Goal: Contribute content

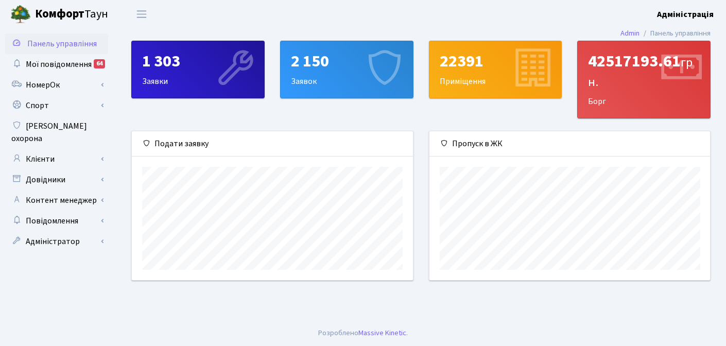
scroll to position [149, 281]
click at [232, 298] on main "Admin Панель управління 1 303 Заявки 2 150 Заявок 22391 Приміщення 42517193.61 …" at bounding box center [421, 174] width 610 height 292
click at [70, 18] on b "Комфорт" at bounding box center [59, 14] width 49 height 16
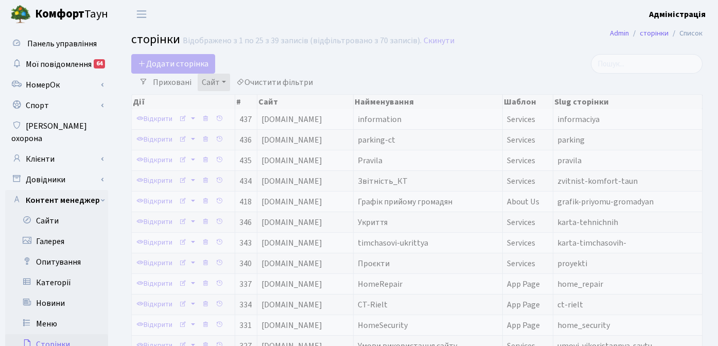
select select "25"
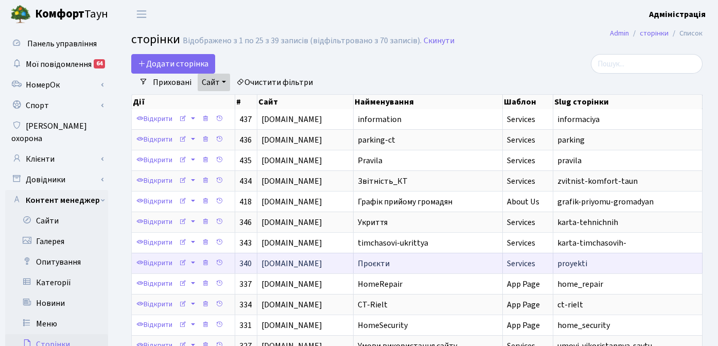
click at [379, 268] on span "Проєкти" at bounding box center [374, 263] width 32 height 11
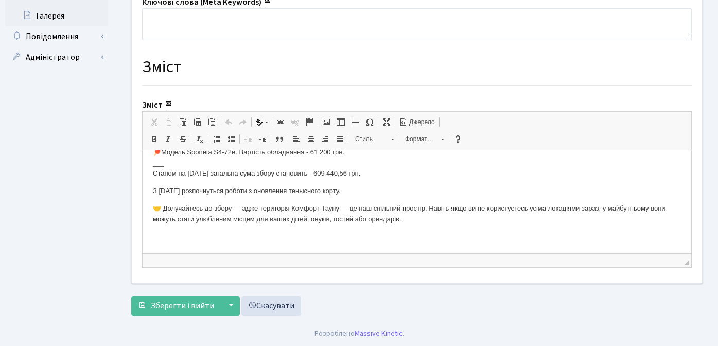
scroll to position [595, 0]
click at [314, 190] on p "З [DATE] розпочнуться роботи з оновлення тенысного корту." at bounding box center [417, 190] width 528 height 11
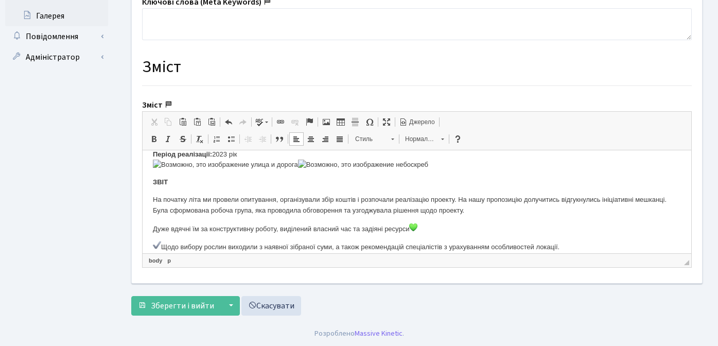
scroll to position [743, 0]
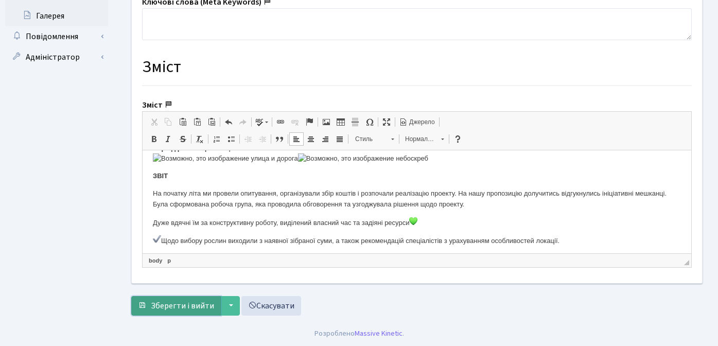
click at [179, 305] on span "Зберегти і вийти" at bounding box center [182, 305] width 63 height 11
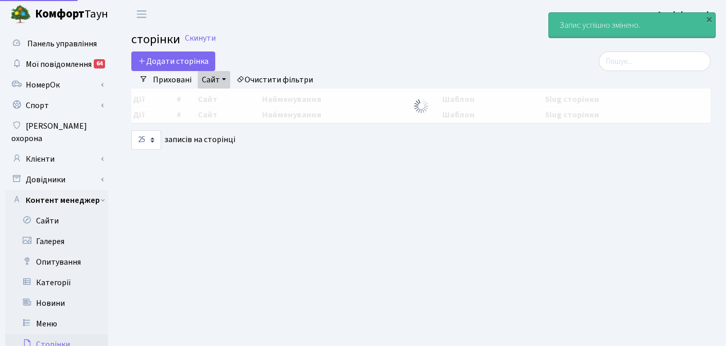
select select "25"
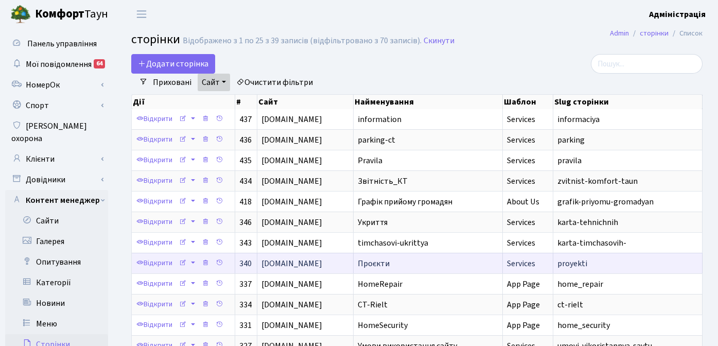
click at [385, 270] on td "Проєкти" at bounding box center [428, 263] width 149 height 21
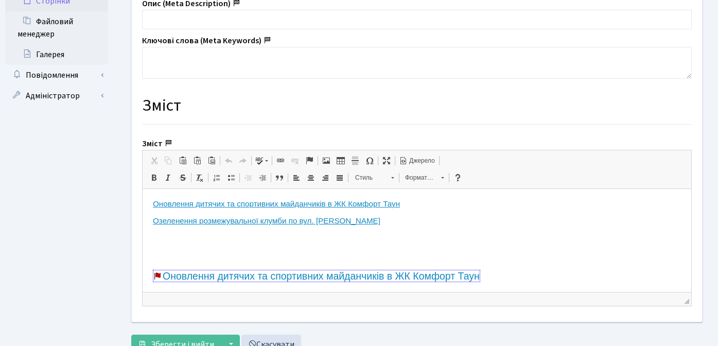
scroll to position [344, 0]
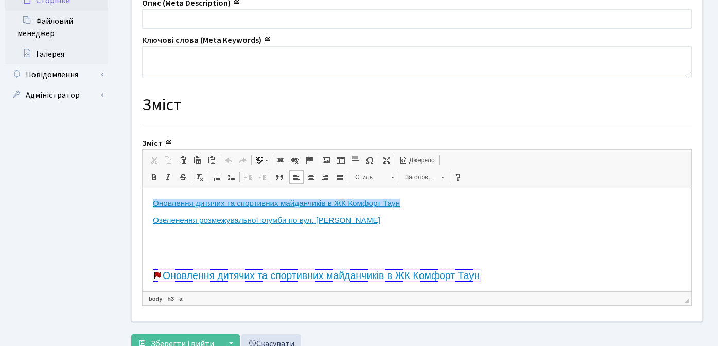
drag, startPoint x: 429, startPoint y: 201, endPoint x: 144, endPoint y: 200, distance: 284.7
click at [438, 177] on link "Заголовок 3" at bounding box center [424, 177] width 50 height 14
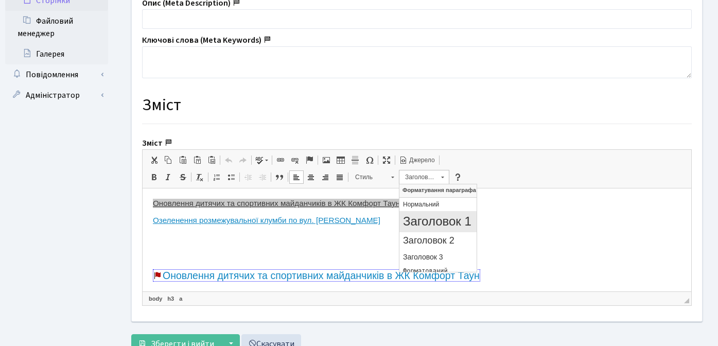
scroll to position [0, 0]
click at [424, 204] on p "Нормальний" at bounding box center [438, 204] width 70 height 7
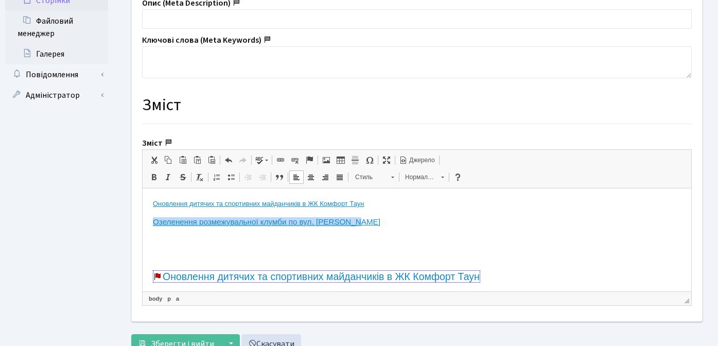
drag, startPoint x: 386, startPoint y: 219, endPoint x: 153, endPoint y: 221, distance: 232.2
click at [153, 221] on h3 "Озеленення розмежувальної клумби по вул. Юрія липи" at bounding box center [417, 221] width 528 height 9
click at [415, 177] on span "Заголовок 3" at bounding box center [418, 176] width 36 height 13
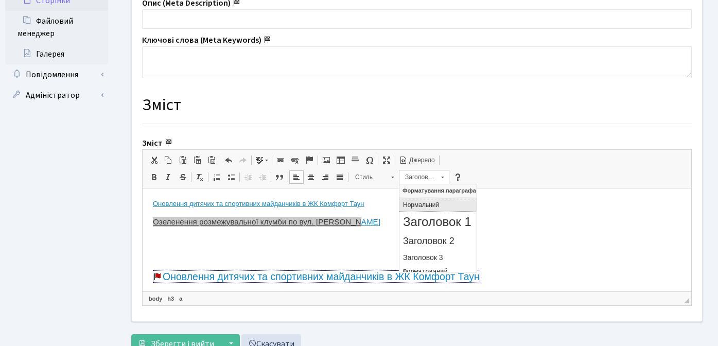
click at [420, 203] on p "Нормальний" at bounding box center [438, 204] width 70 height 7
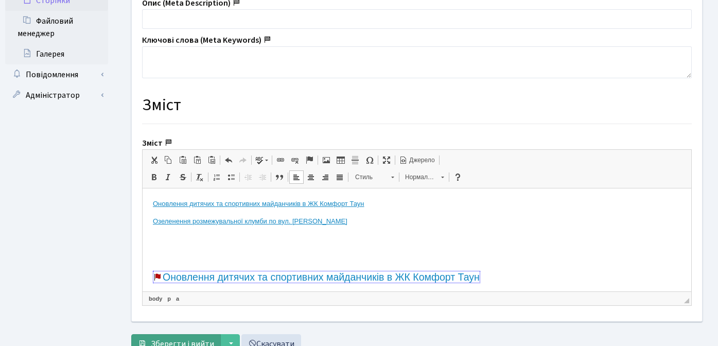
click at [162, 343] on span "Зберегти і вийти" at bounding box center [182, 343] width 63 height 11
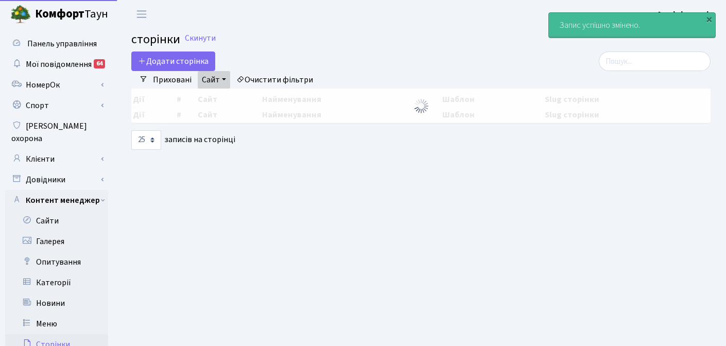
select select "25"
